Goal: Check status: Check status

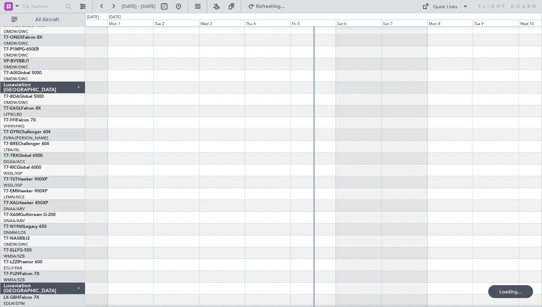
scroll to position [165, 0]
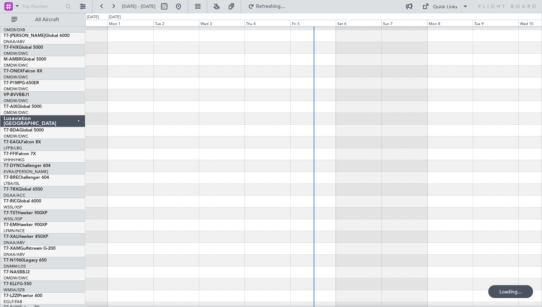
scroll to position [116, 0]
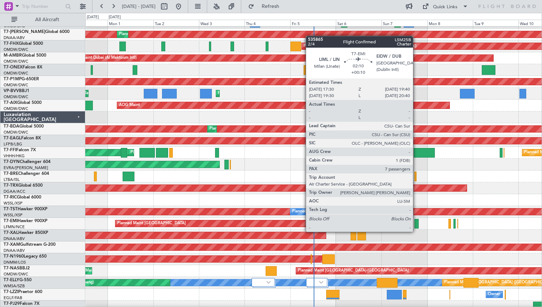
click at [416, 225] on div at bounding box center [416, 224] width 4 height 10
